Goal: Task Accomplishment & Management: Use online tool/utility

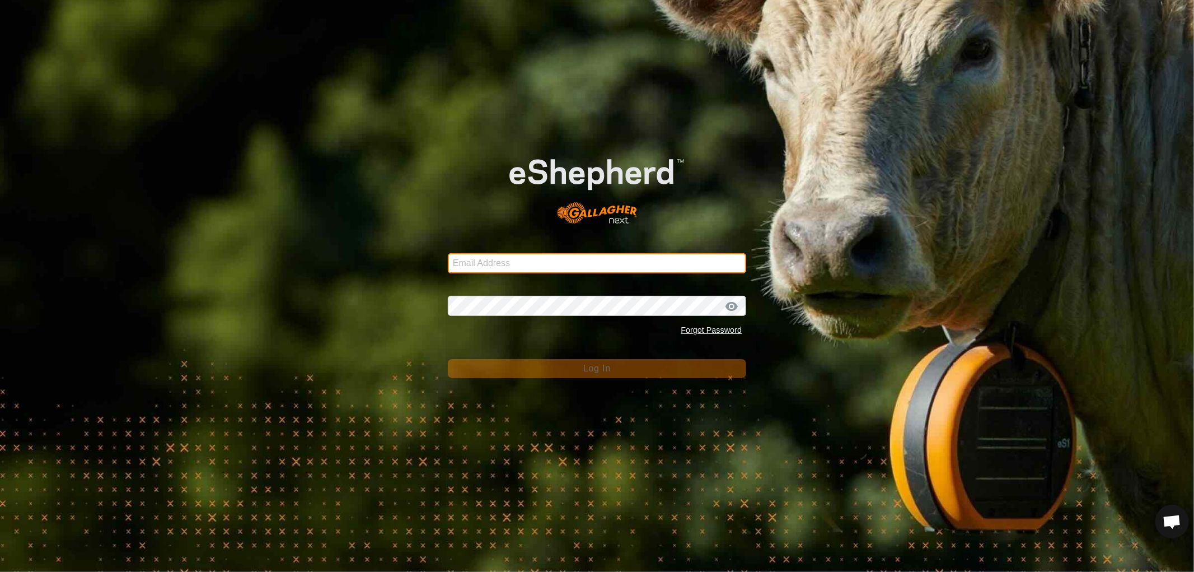
drag, startPoint x: 508, startPoint y: 254, endPoint x: 525, endPoint y: 269, distance: 22.6
click at [508, 254] on input "Email Address" at bounding box center [597, 263] width 298 height 20
type input "[EMAIL_ADDRESS][DOMAIN_NAME]"
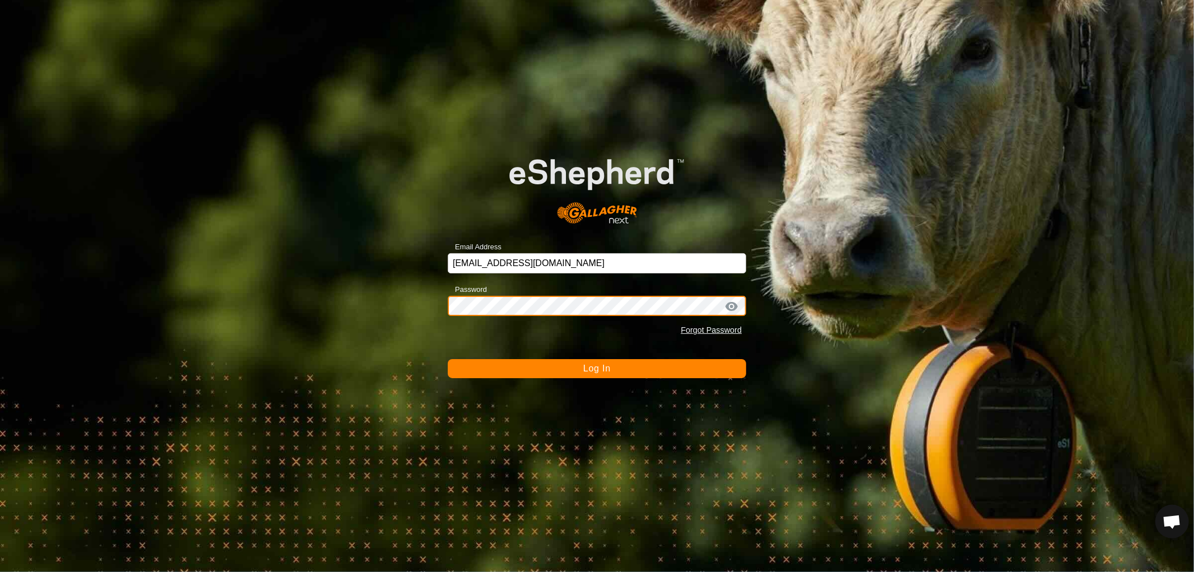
click at [448, 359] on button "Log In" at bounding box center [597, 368] width 298 height 19
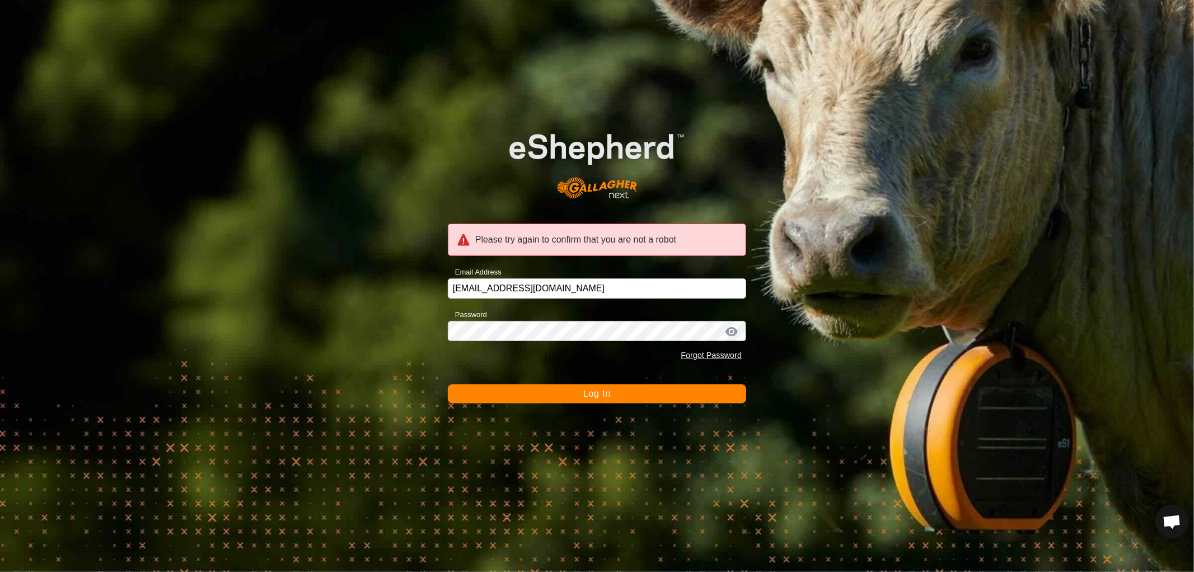
click at [586, 395] on span "Log In" at bounding box center [596, 394] width 27 height 10
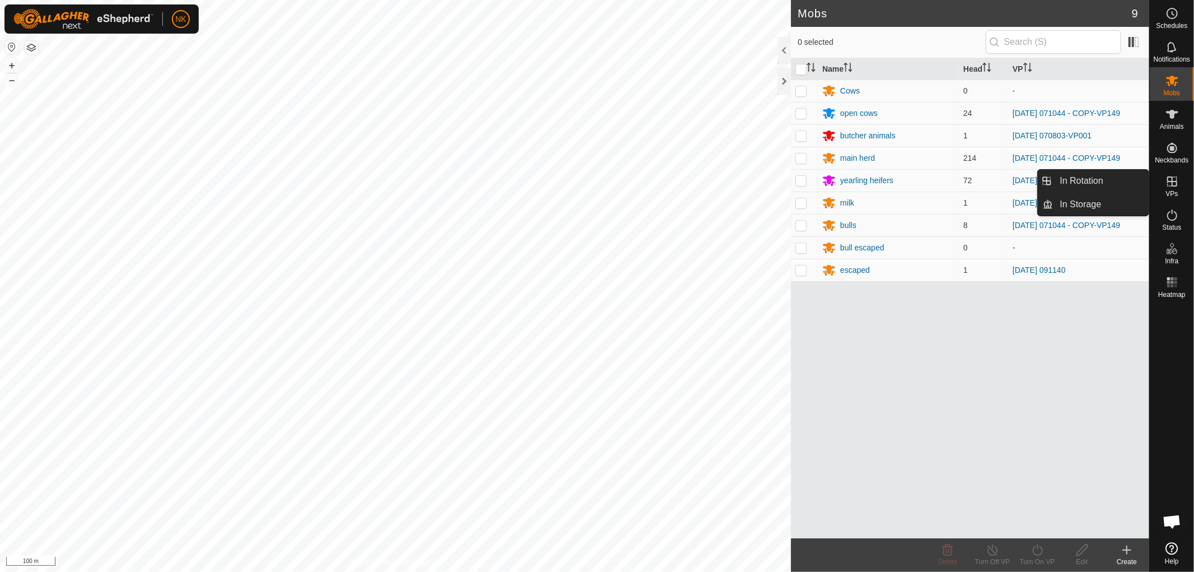
click at [1171, 187] on icon at bounding box center [1172, 181] width 13 height 13
click at [1068, 183] on link "In Rotation" at bounding box center [1102, 181] width 96 height 22
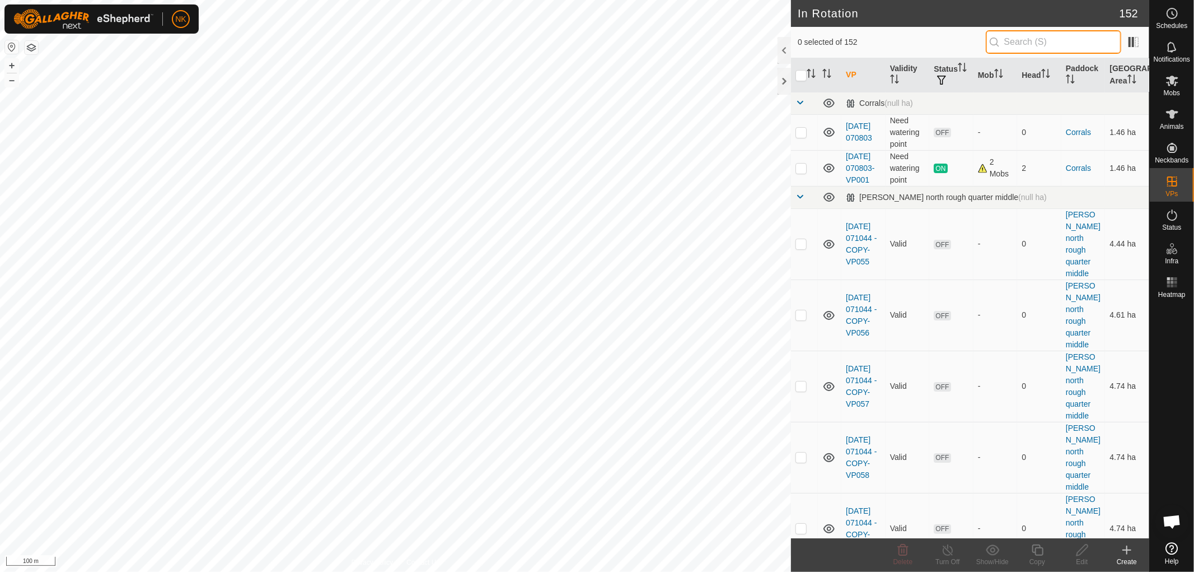
click at [1043, 47] on input "text" at bounding box center [1053, 42] width 135 height 24
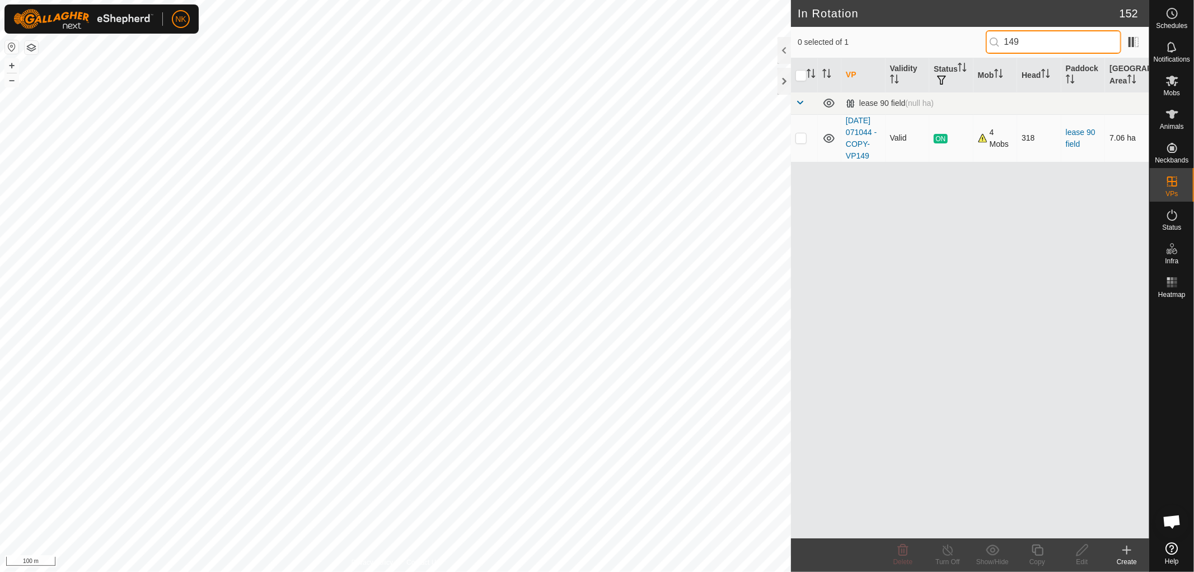
type input "149"
click at [795, 142] on p-checkbox at bounding box center [800, 137] width 11 height 9
checkbox input "true"
click at [1038, 555] on icon at bounding box center [1037, 549] width 11 height 11
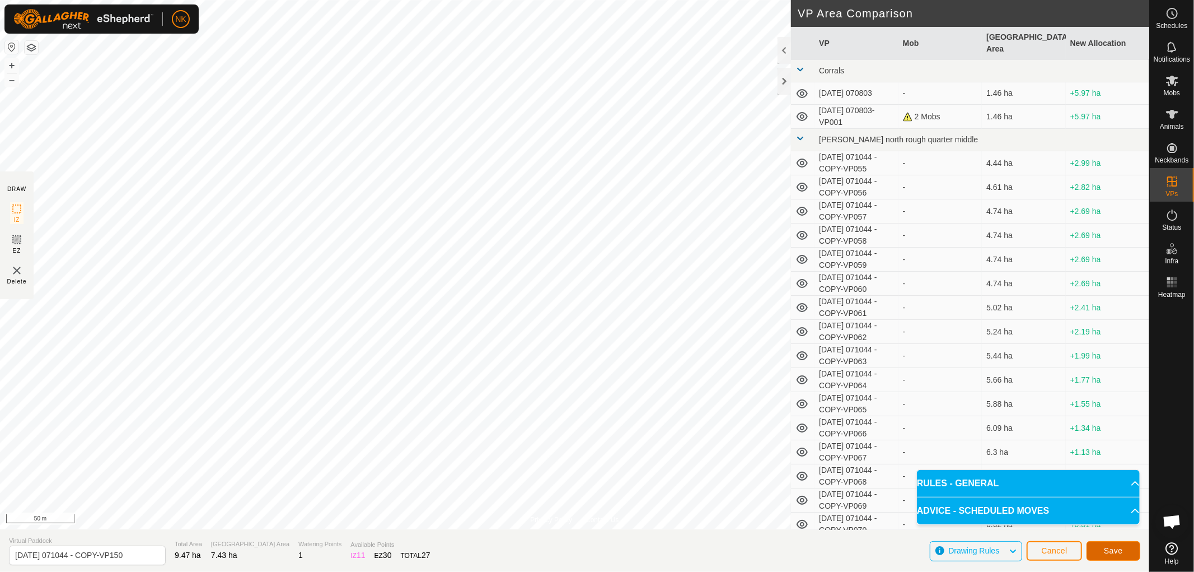
click at [1124, 551] on button "Save" at bounding box center [1114, 551] width 54 height 20
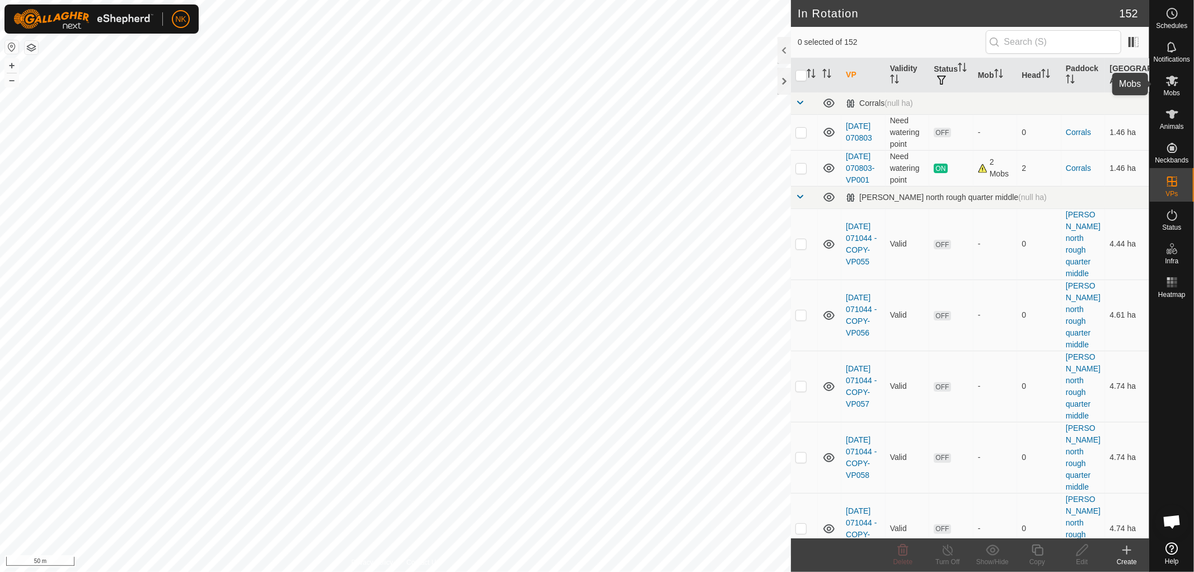
click at [1171, 86] on icon at bounding box center [1172, 80] width 13 height 13
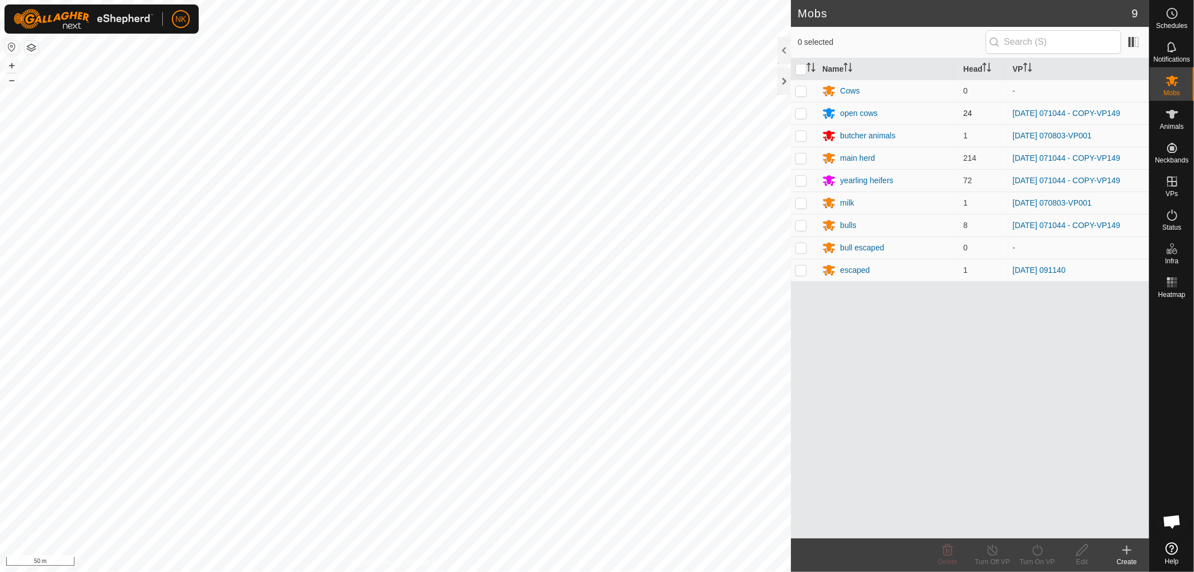
click at [803, 113] on p-checkbox at bounding box center [800, 113] width 11 height 9
checkbox input "true"
click at [796, 160] on p-checkbox at bounding box center [800, 157] width 11 height 9
checkbox input "true"
click at [803, 184] on p-checkbox at bounding box center [800, 180] width 11 height 9
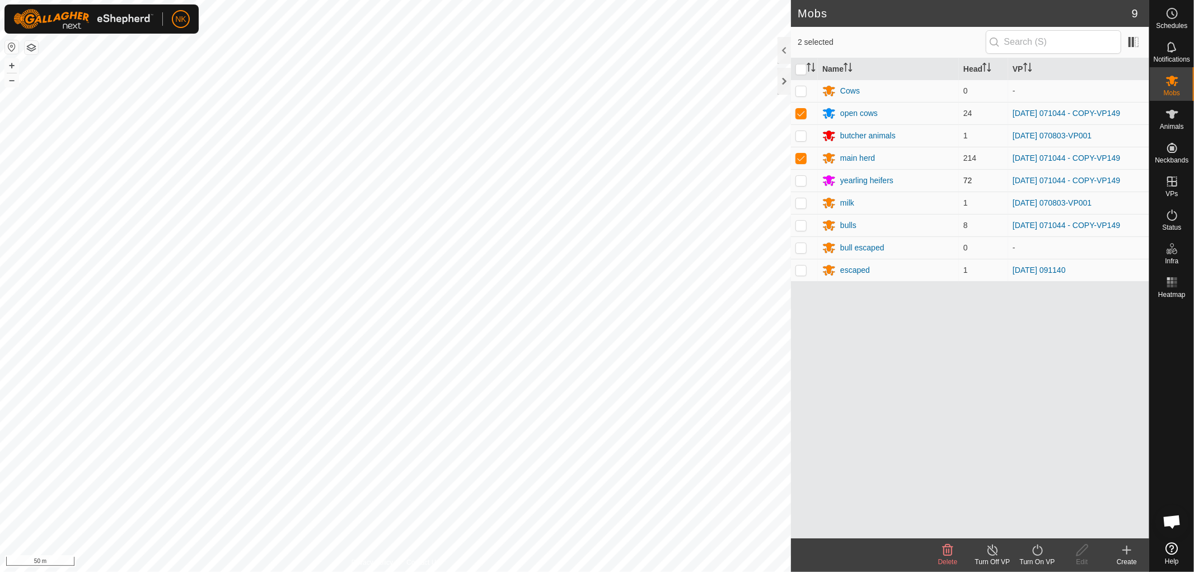
checkbox input "true"
click at [803, 219] on td at bounding box center [804, 225] width 27 height 22
checkbox input "true"
click at [1040, 551] on icon at bounding box center [1038, 549] width 14 height 13
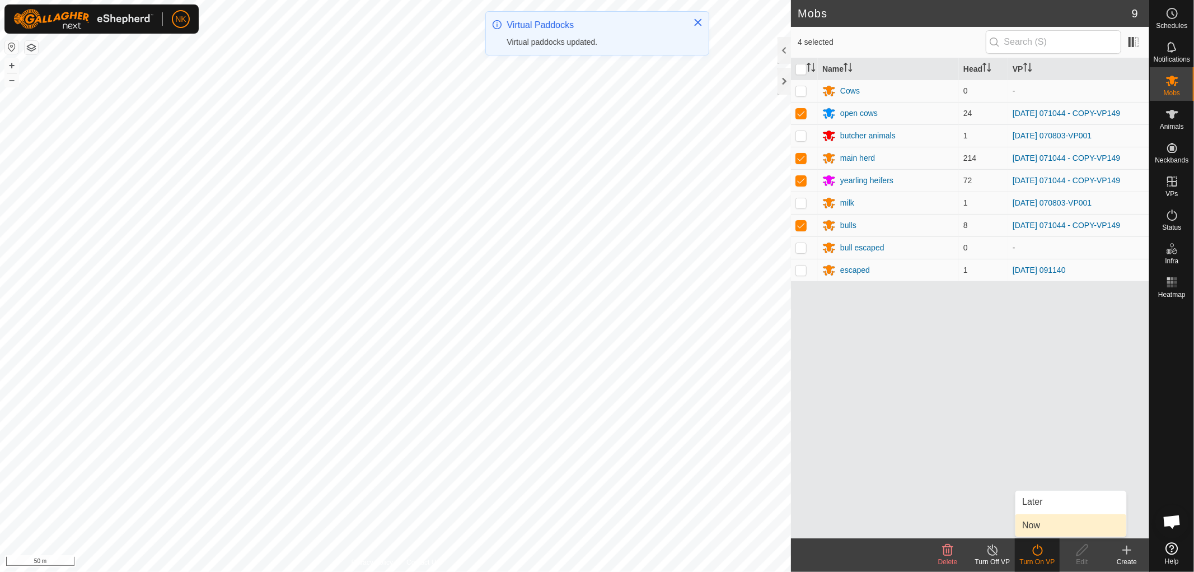
click at [1037, 522] on link "Now" at bounding box center [1070, 525] width 111 height 22
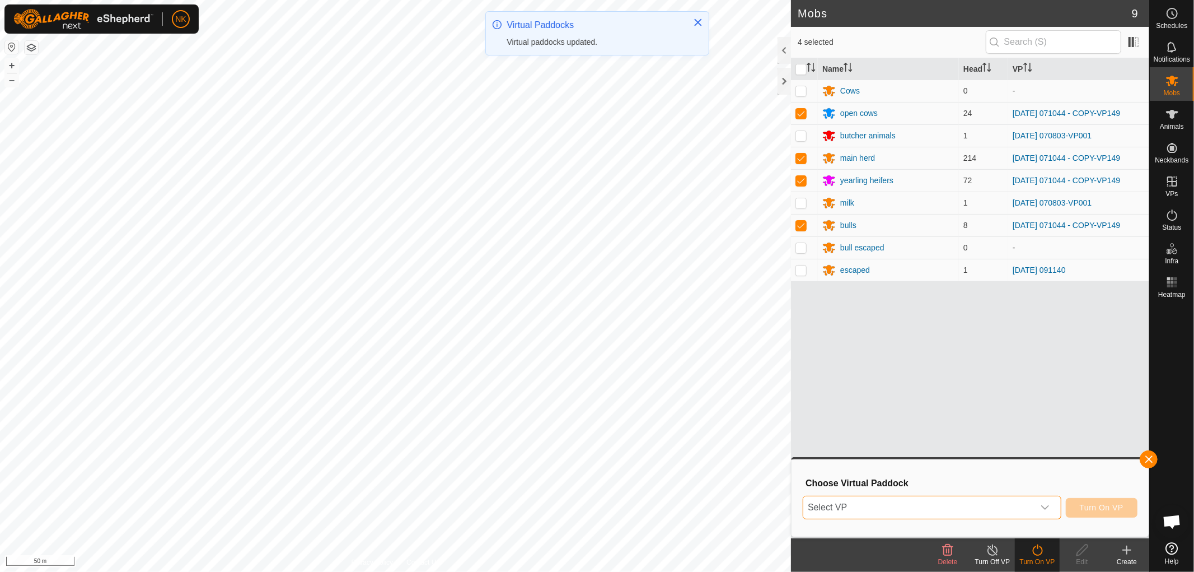
click at [919, 499] on span "Select VP" at bounding box center [918, 507] width 231 height 22
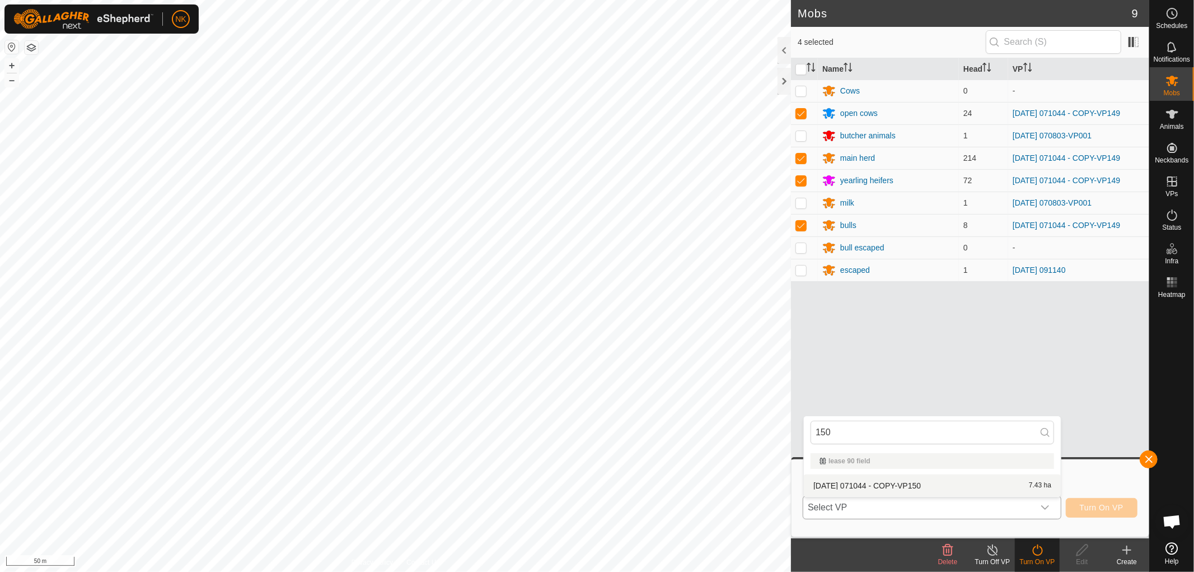
type input "150"
click at [907, 484] on li "[DATE] 071044 - COPY-VP150 7.43 ha" at bounding box center [932, 485] width 257 height 22
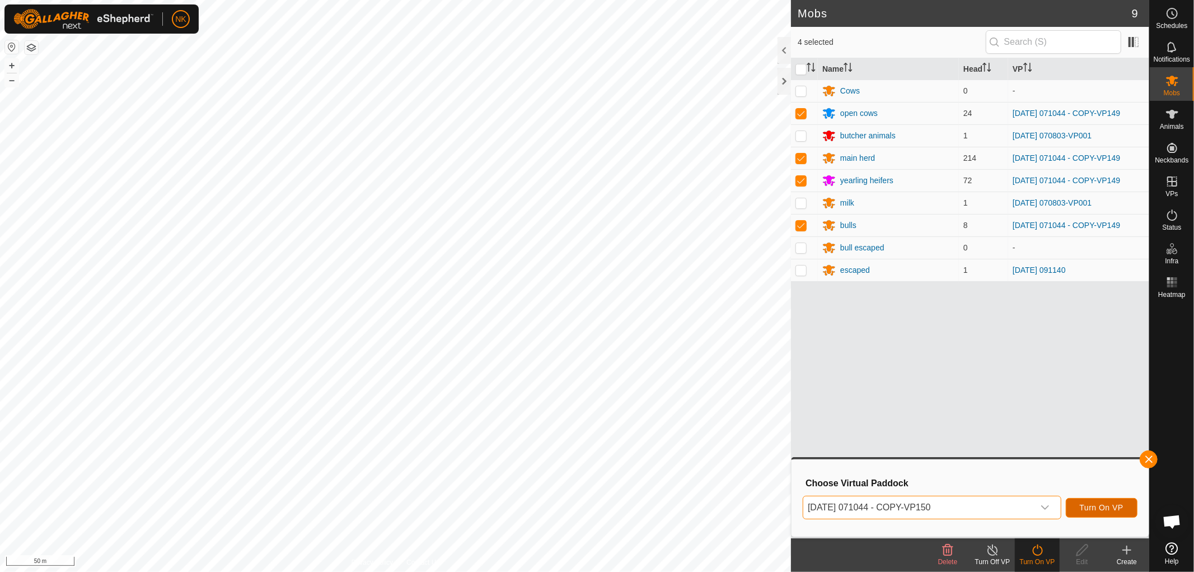
click at [1093, 506] on span "Turn On VP" at bounding box center [1102, 507] width 44 height 9
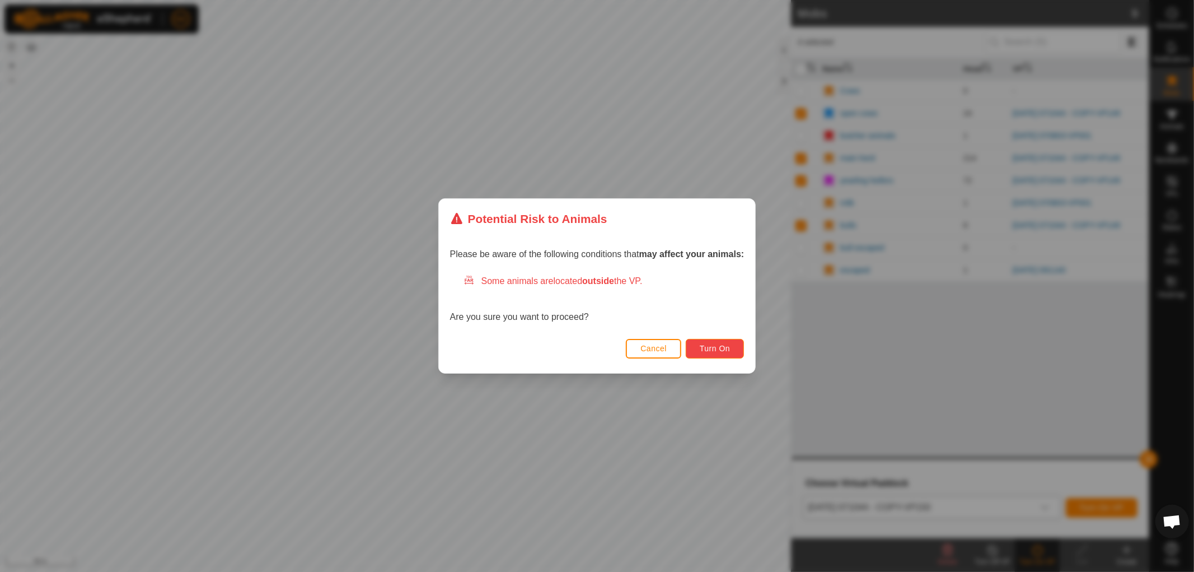
click at [728, 344] on span "Turn On" at bounding box center [715, 348] width 30 height 9
